Goal: Find specific page/section: Find specific page/section

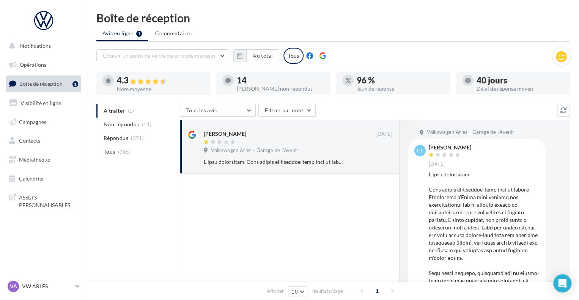
scroll to position [163, 0]
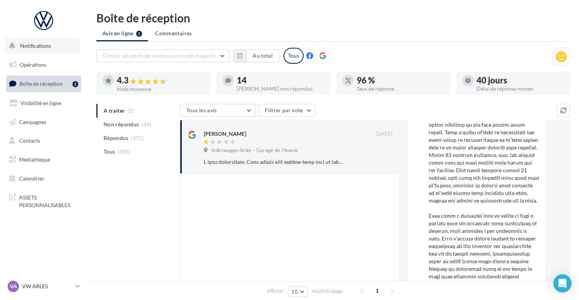
click at [67, 47] on button "Notifications" at bounding box center [42, 46] width 75 height 16
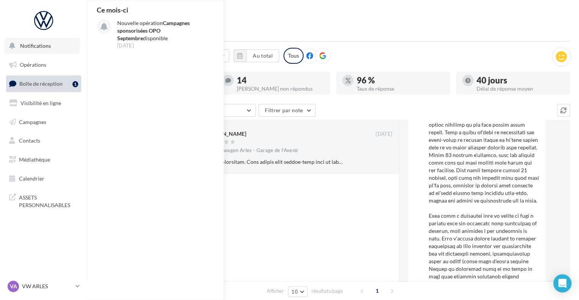
click at [67, 47] on button "Notifications Ce mois-ci Nouvelle opération Campagnes sponsorisées OPO Septembr…" at bounding box center [42, 46] width 75 height 16
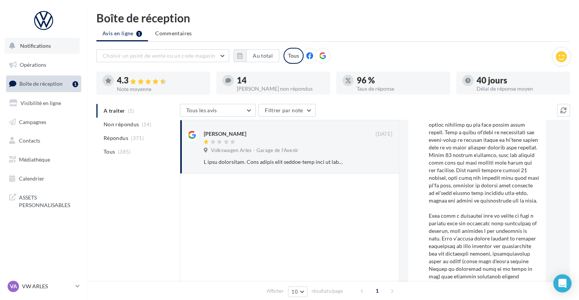
click at [30, 50] on button "Notifications" at bounding box center [42, 46] width 75 height 16
click at [31, 60] on link "Opérations" at bounding box center [44, 65] width 78 height 16
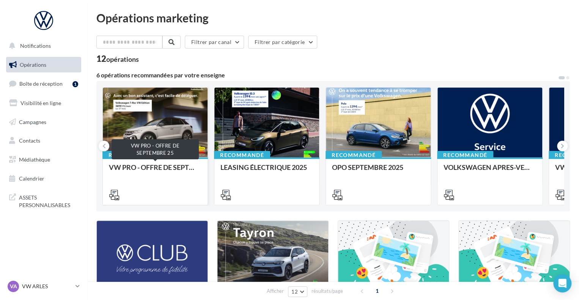
click at [169, 165] on div "VW PRO - OFFRE DE SEPTEMBRE 25" at bounding box center [155, 170] width 93 height 15
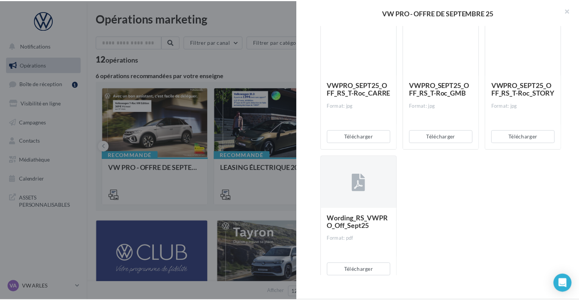
scroll to position [3195, 0]
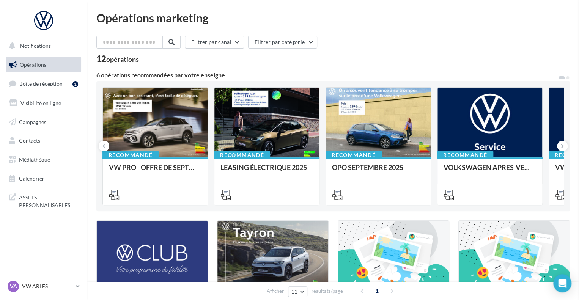
click at [61, 26] on div "Notifications Opérations Boîte de réception 1 Visibilité en ligne Campagnes Con…" at bounding box center [289, 268] width 579 height 536
